Goal: Task Accomplishment & Management: Manage account settings

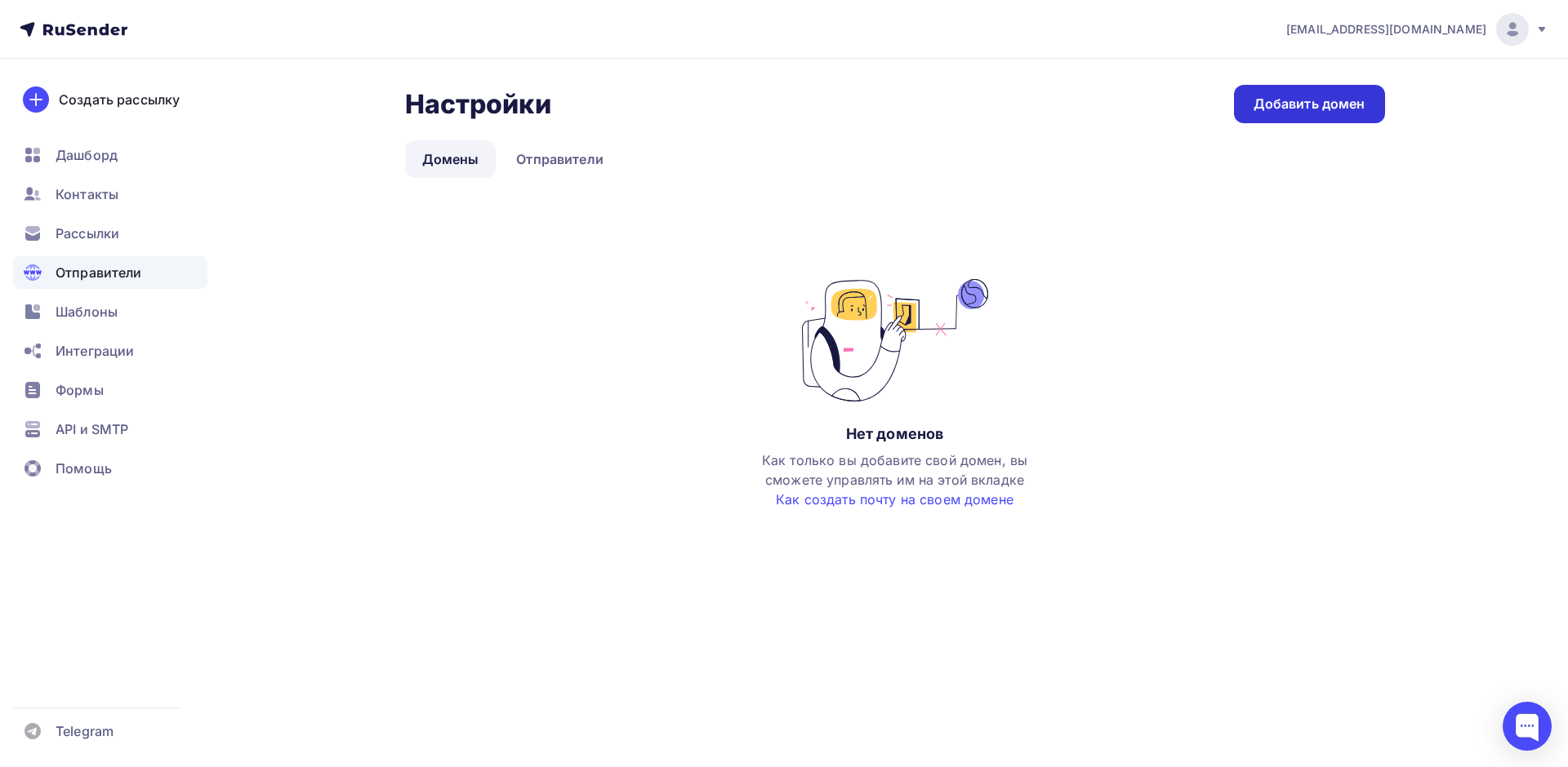
click at [1305, 120] on link "Добавить домен" at bounding box center [1309, 104] width 151 height 38
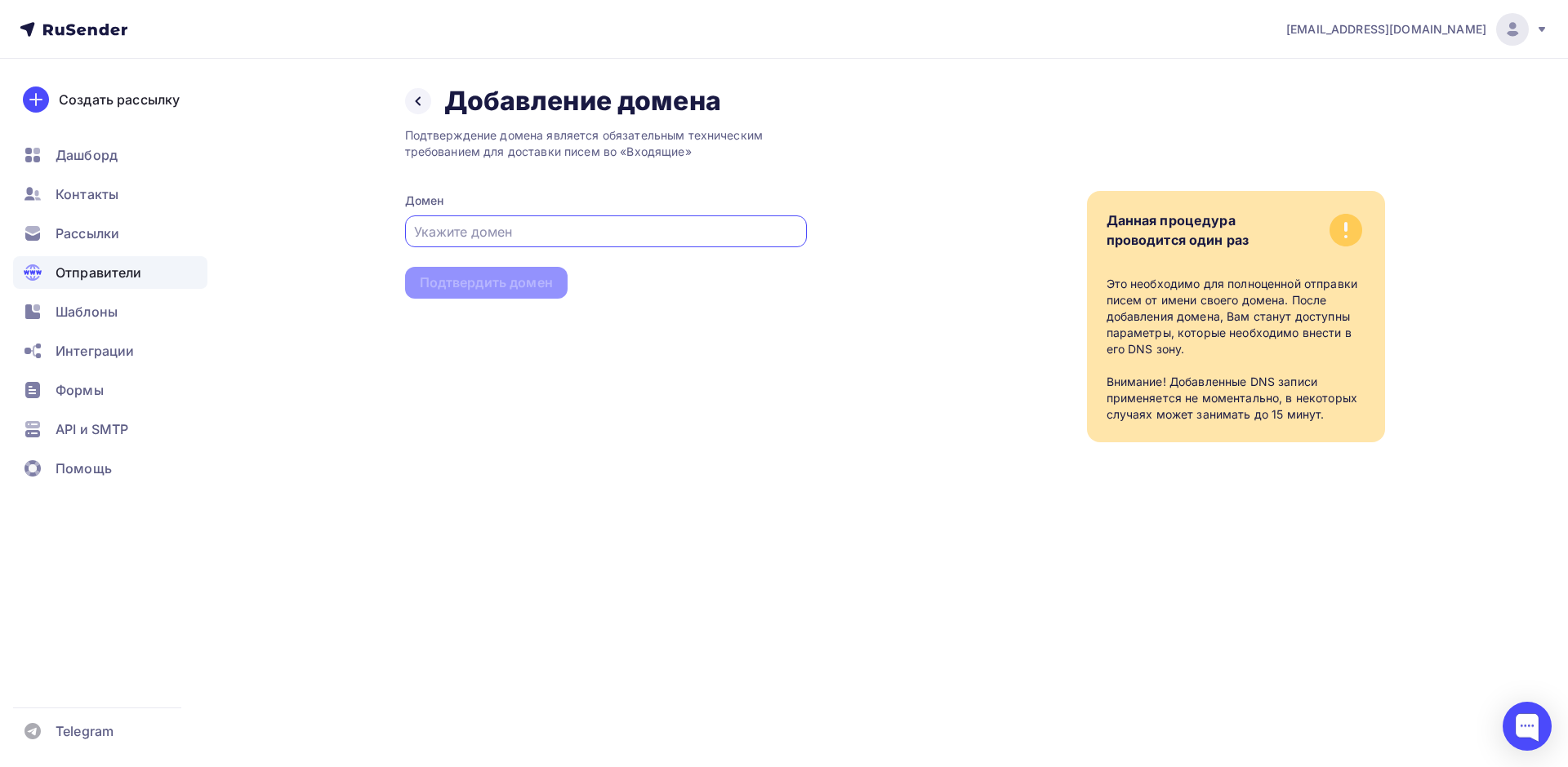
click at [487, 225] on input "text" at bounding box center [606, 232] width 383 height 20
drag, startPoint x: 409, startPoint y: 131, endPoint x: 741, endPoint y: 141, distance: 332.2
click at [741, 141] on div "Подтверждение домена является обязательным техническим требованием для доставки…" at bounding box center [606, 143] width 402 height 32
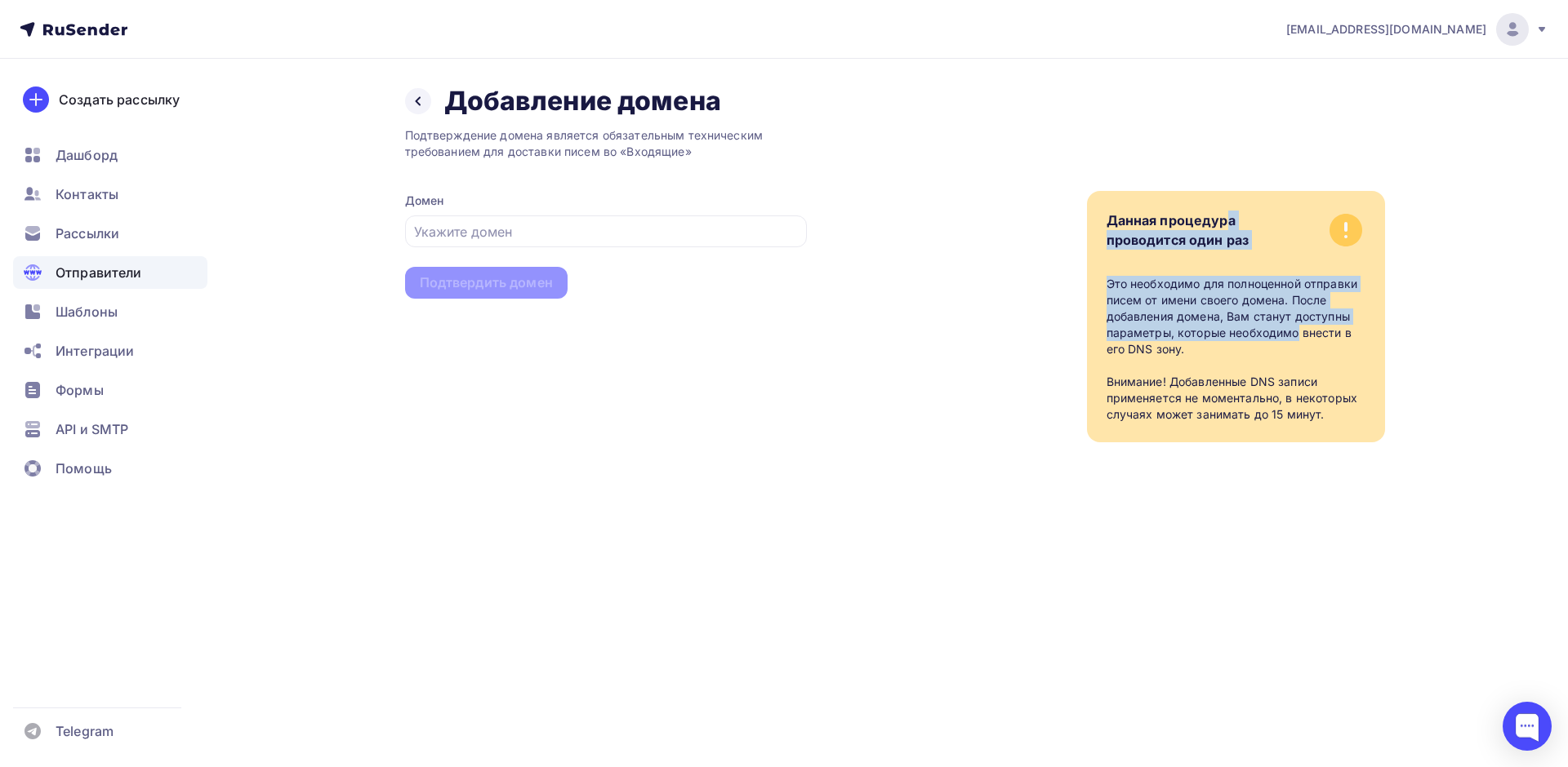
drag, startPoint x: 1100, startPoint y: 229, endPoint x: 1193, endPoint y: 330, distance: 137.3
click at [1193, 330] on div "Данная процедура проводится один раз Это необходимо для полноценной отправки пи…" at bounding box center [1236, 316] width 298 height 252
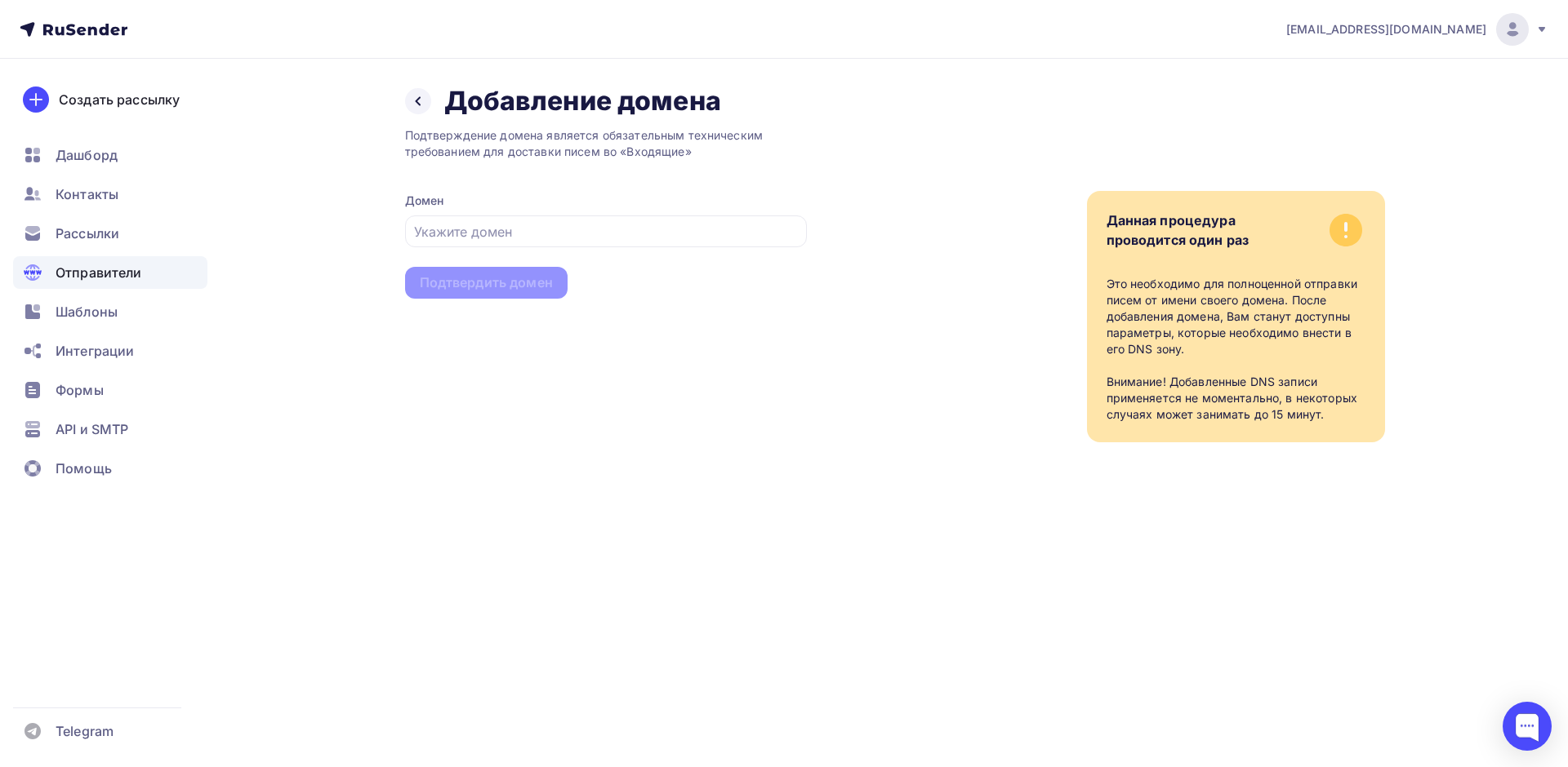
click at [1263, 411] on div "Это необходимо для полноценной отправки писем от имени своего домена. После доб…" at bounding box center [1236, 349] width 259 height 147
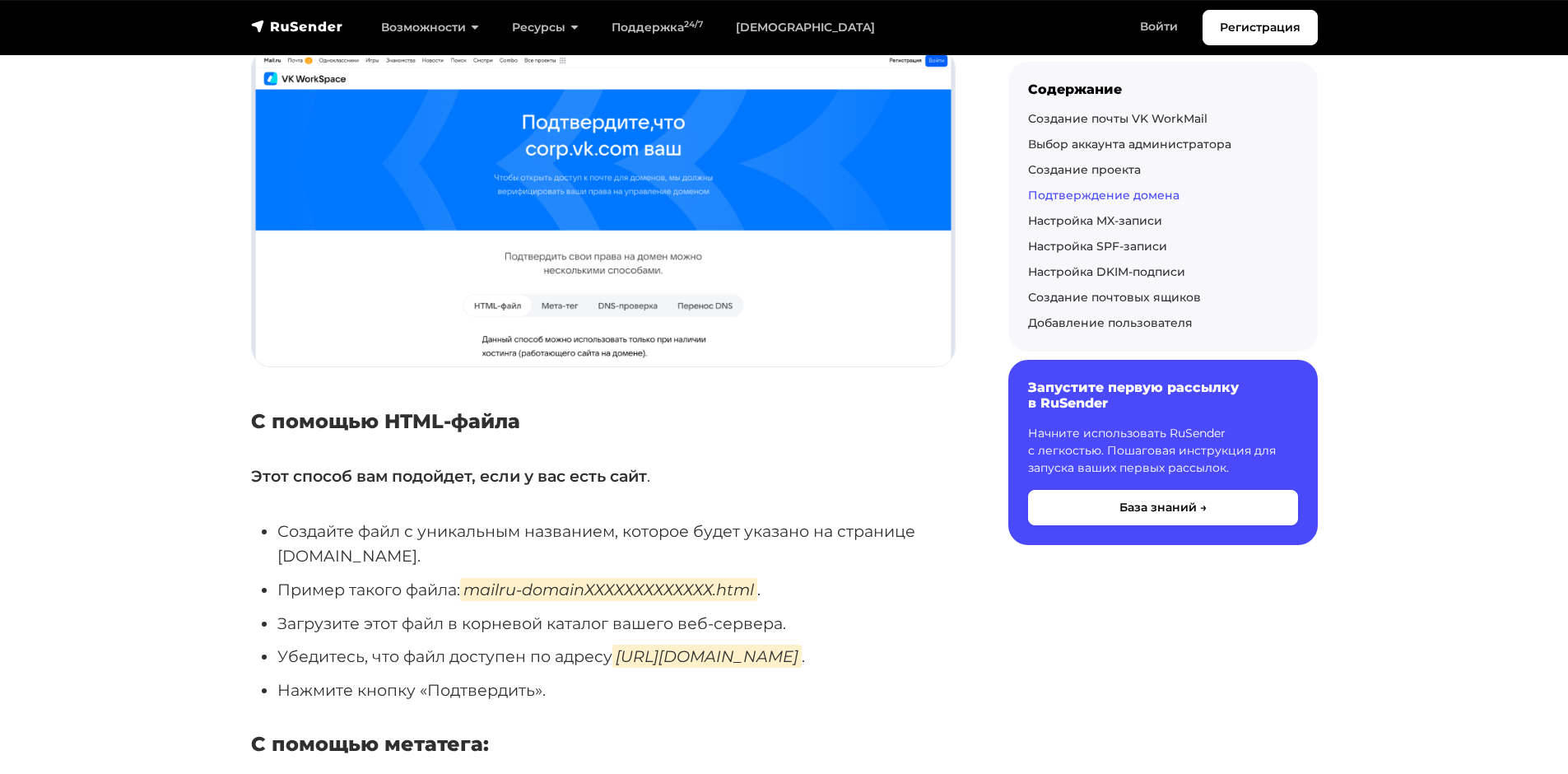
scroll to position [2806, 0]
